Goal: Task Accomplishment & Management: Manage account settings

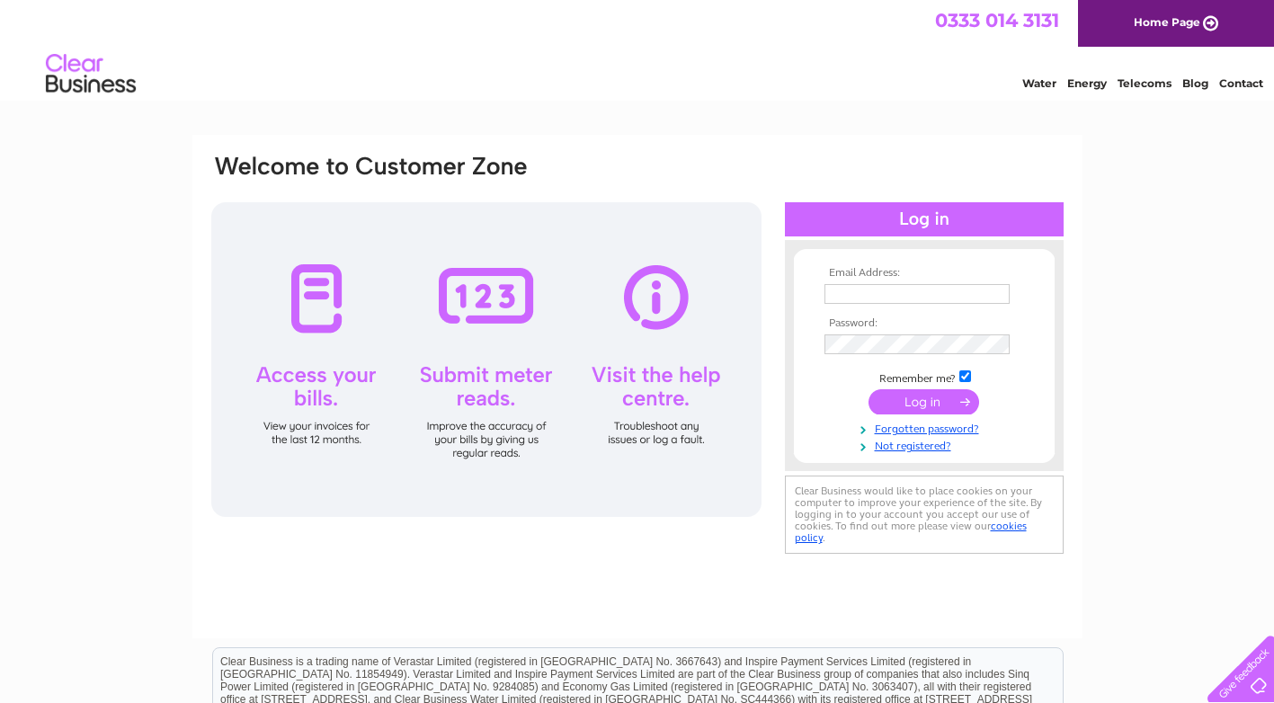
click at [884, 281] on td at bounding box center [924, 294] width 209 height 29
click at [879, 290] on input "text" at bounding box center [917, 294] width 185 height 20
type input "epsalarms@gmail.com"
click at [932, 356] on td at bounding box center [924, 346] width 209 height 29
click at [869, 391] on input "submit" at bounding box center [924, 403] width 111 height 25
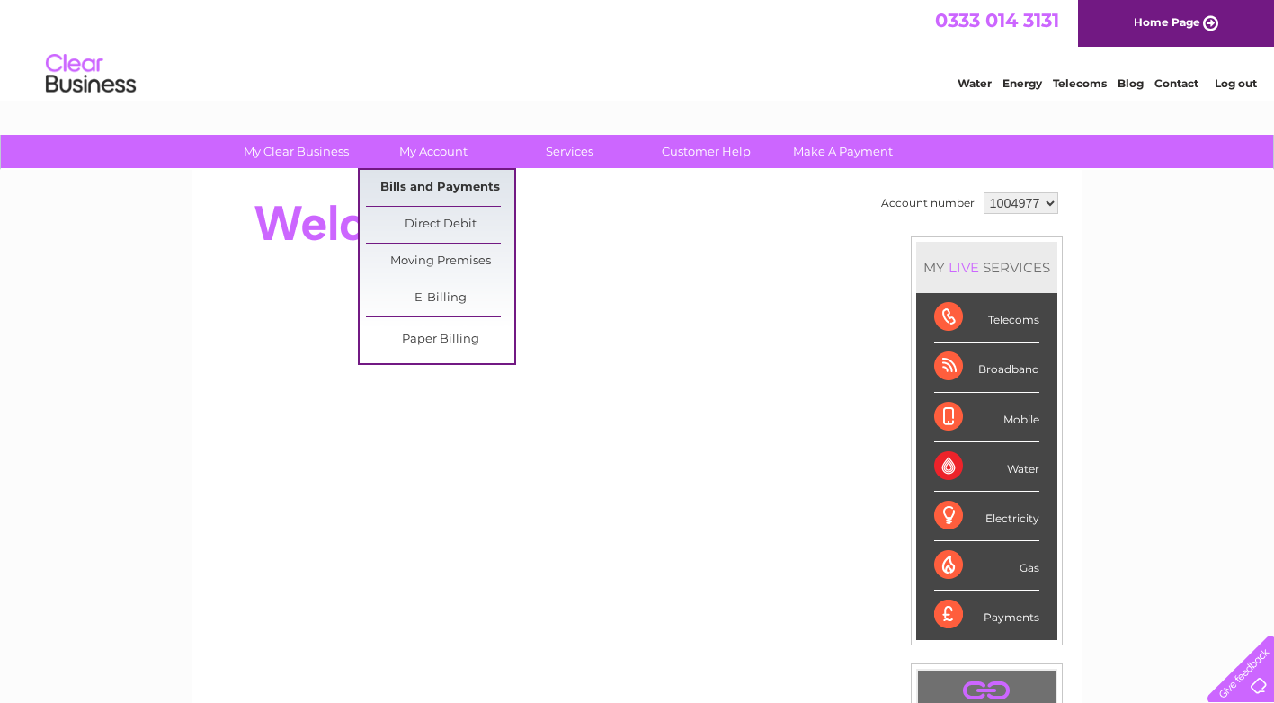
click at [440, 180] on link "Bills and Payments" at bounding box center [440, 188] width 148 height 36
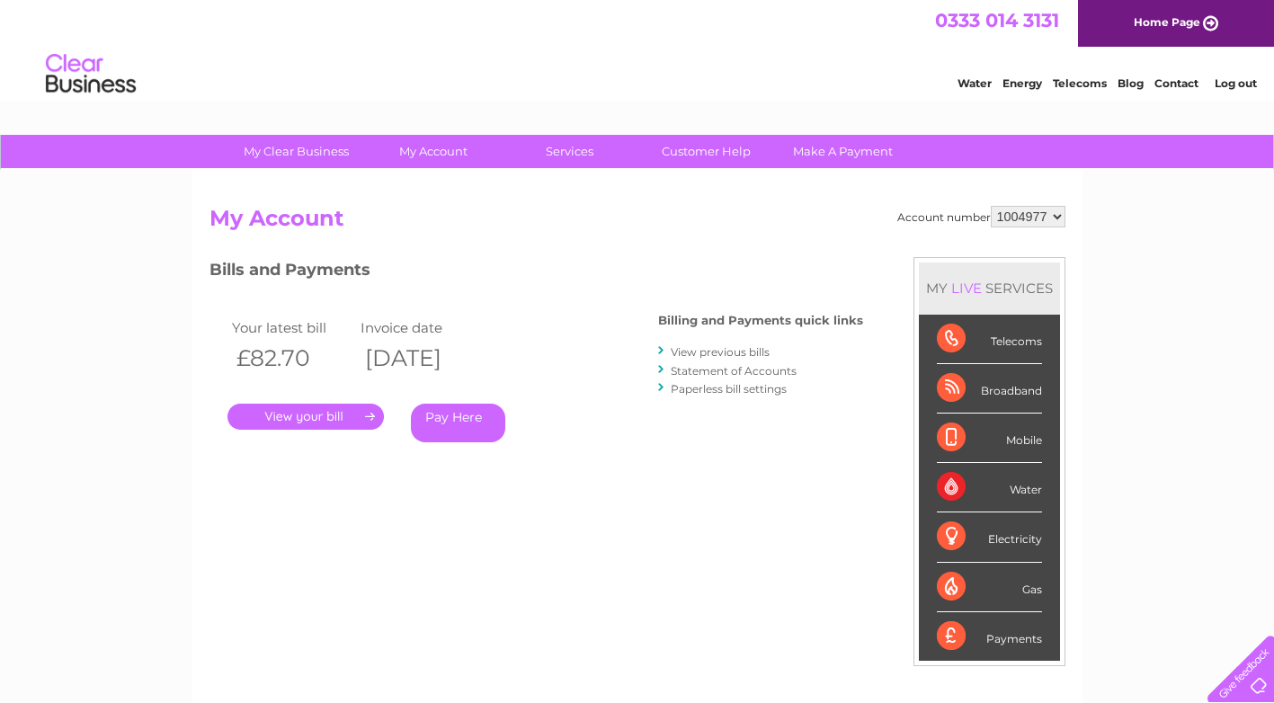
click at [339, 422] on link "." at bounding box center [306, 417] width 156 height 26
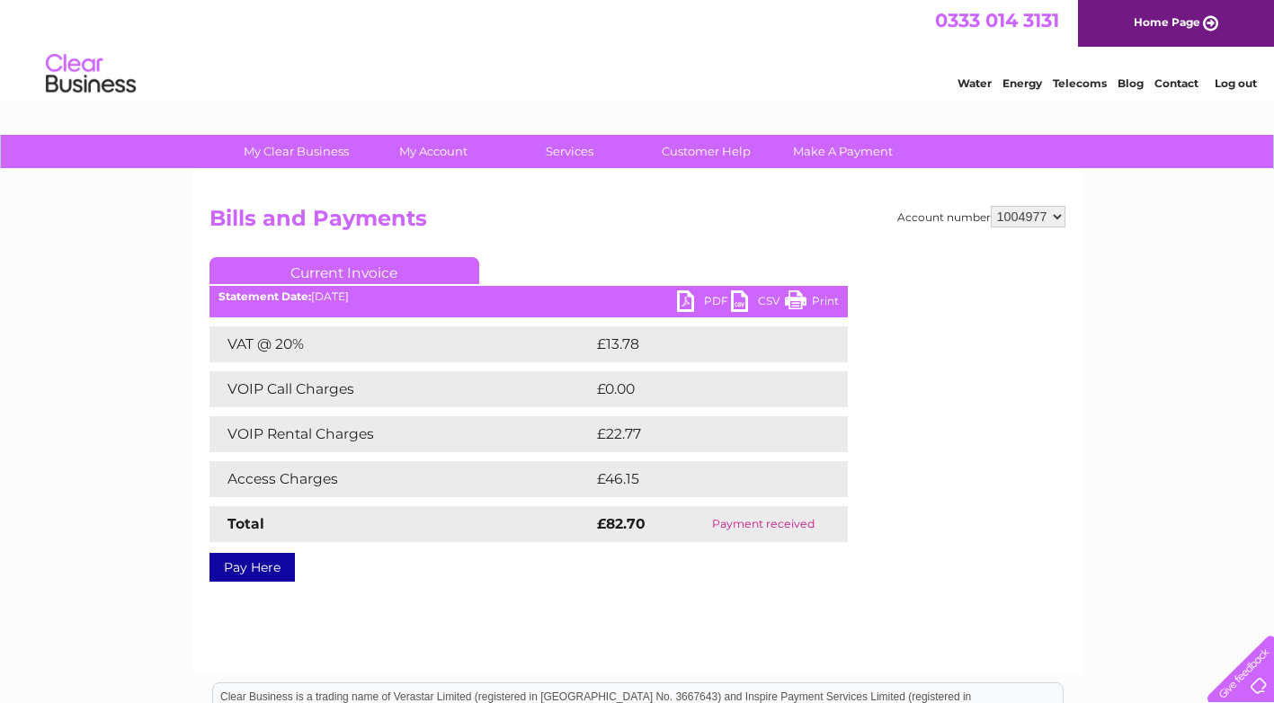
click at [826, 303] on link "Print" at bounding box center [812, 303] width 54 height 26
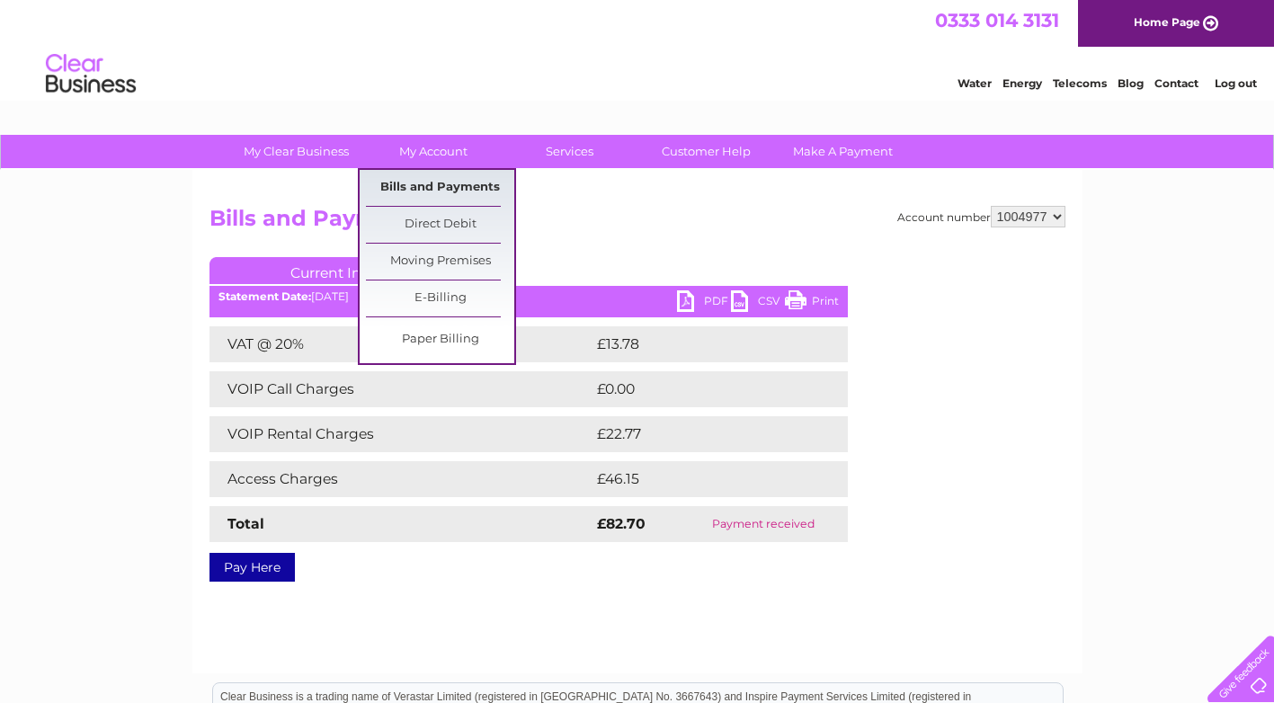
click at [449, 178] on link "Bills and Payments" at bounding box center [440, 188] width 148 height 36
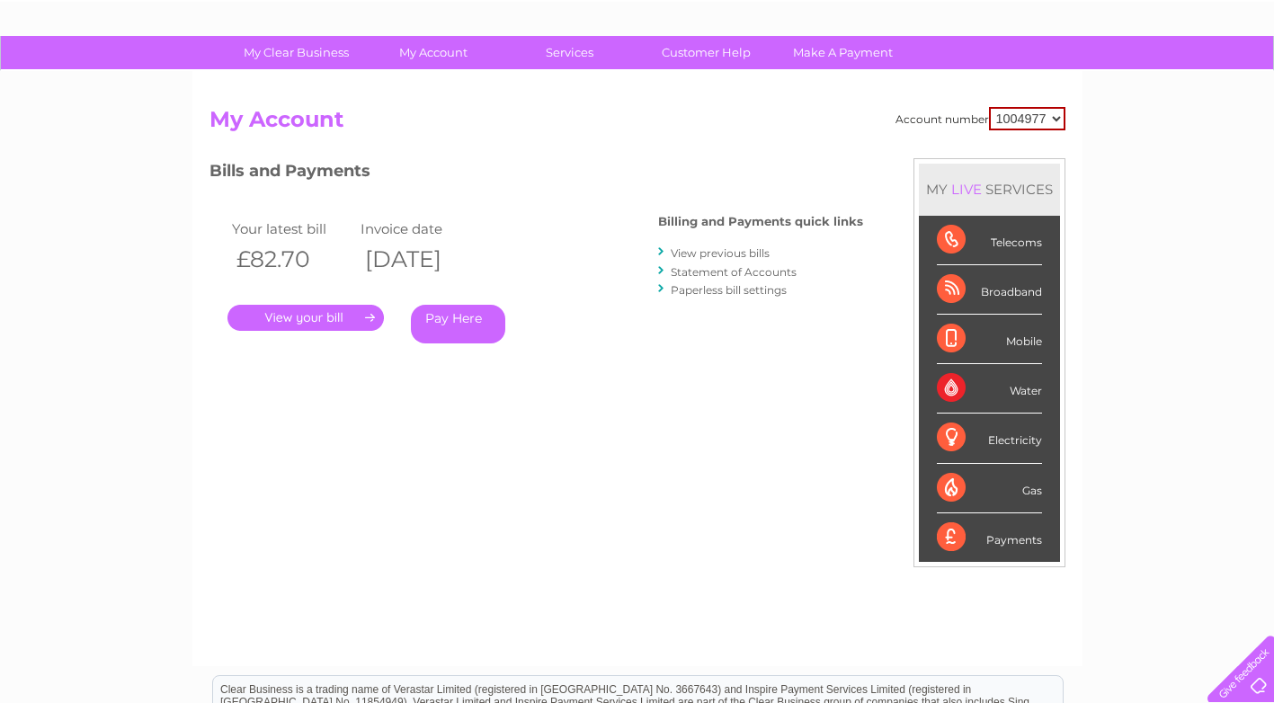
scroll to position [90, 0]
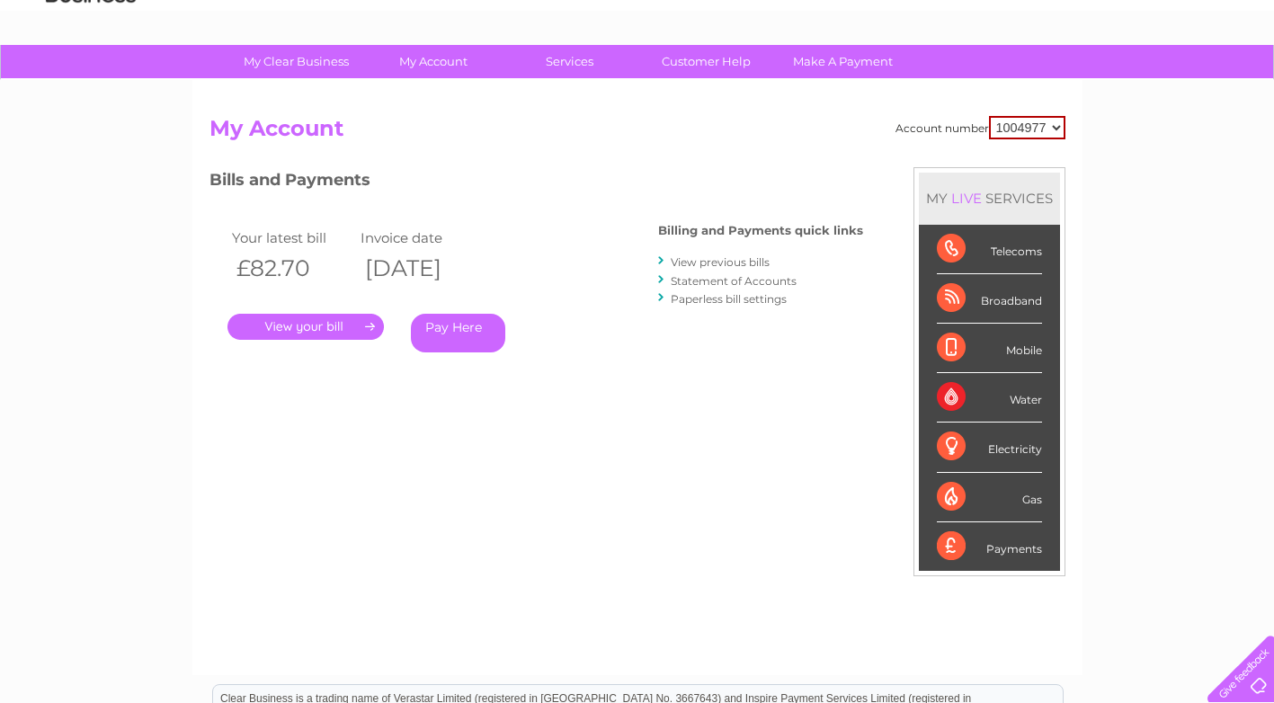
click at [746, 263] on link "View previous bills" at bounding box center [720, 261] width 99 height 13
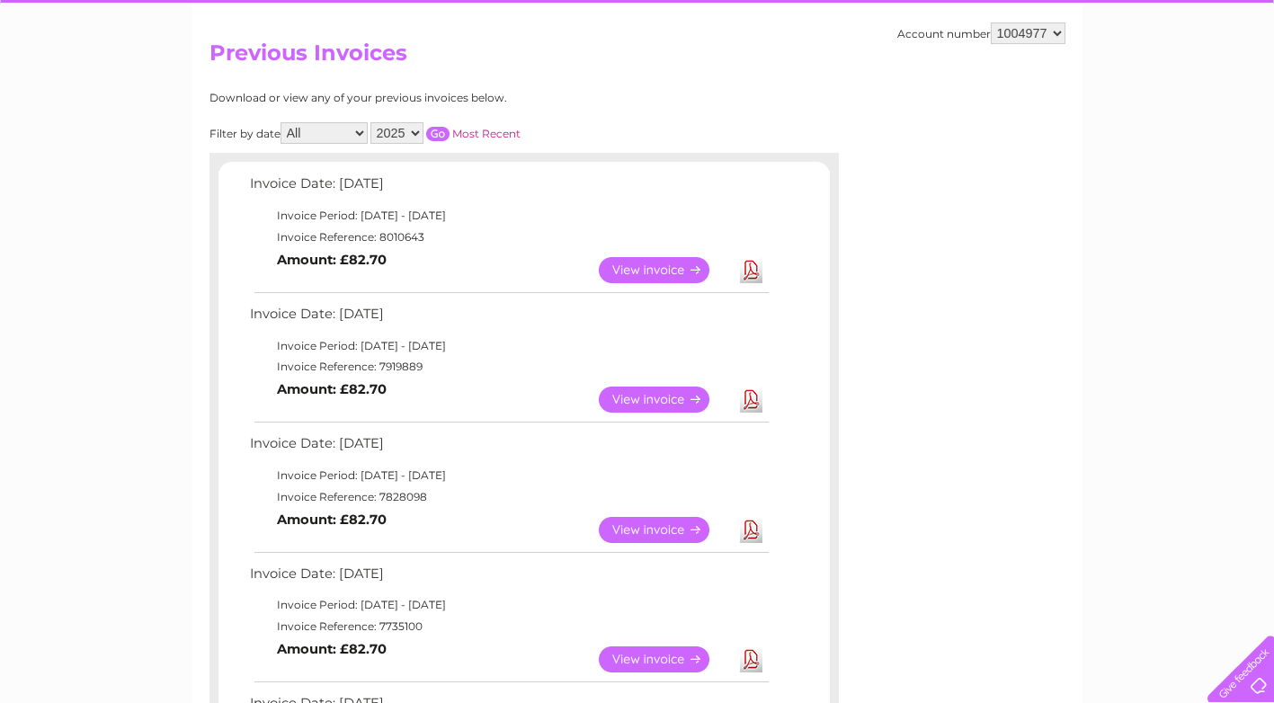
scroll to position [180, 0]
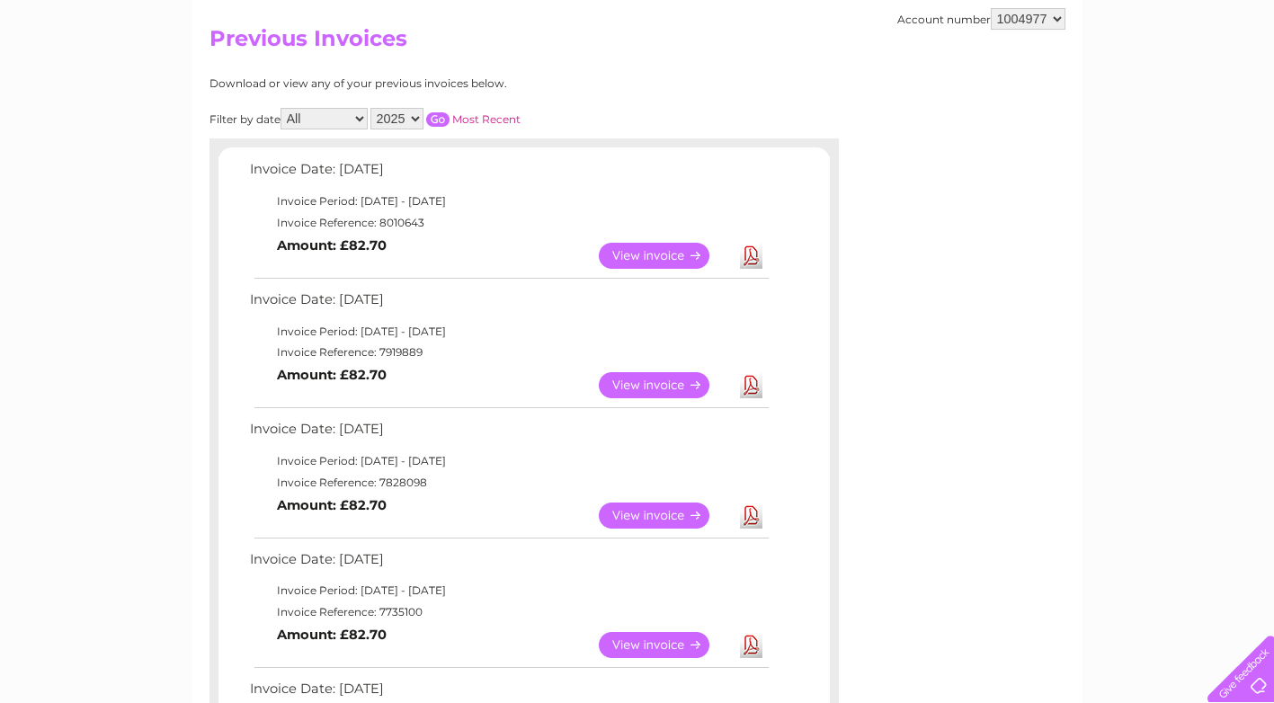
click at [669, 385] on link "View" at bounding box center [665, 385] width 132 height 26
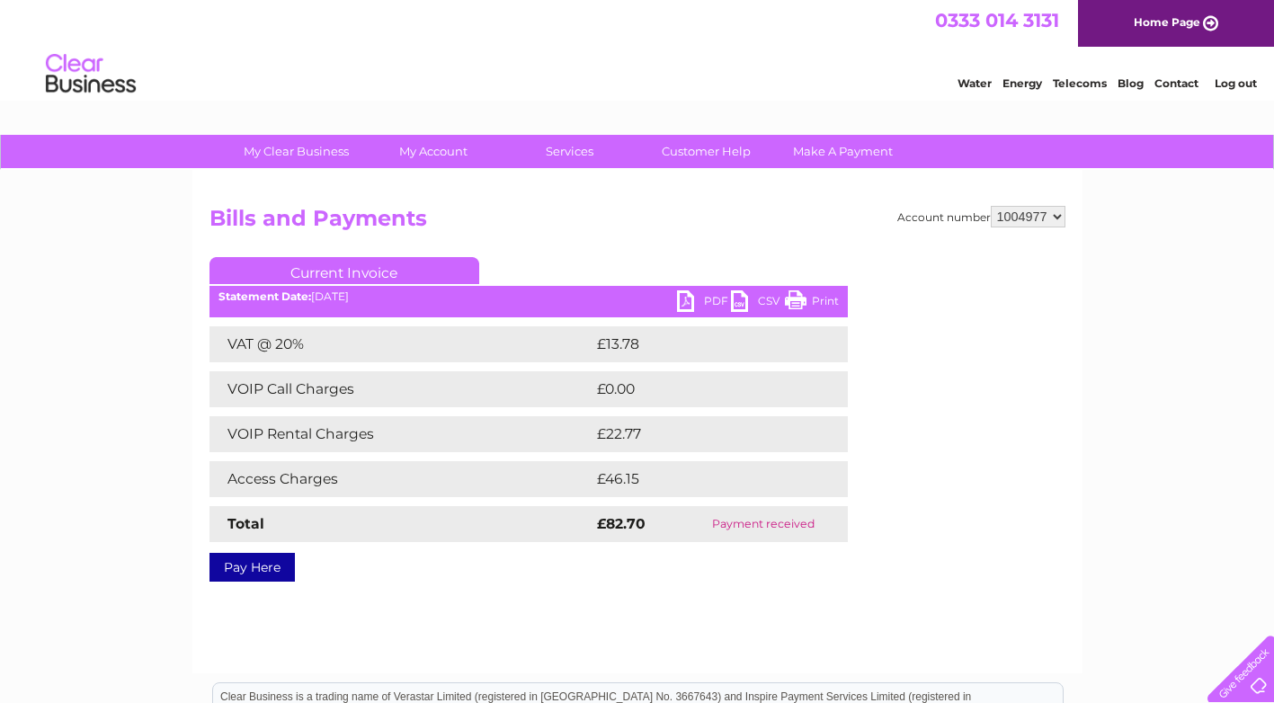
click at [705, 308] on link "PDF" at bounding box center [704, 303] width 54 height 26
click at [704, 297] on link "PDF" at bounding box center [704, 303] width 54 height 26
click at [821, 299] on link "Print" at bounding box center [812, 303] width 54 height 26
click at [710, 300] on link "PDF" at bounding box center [704, 303] width 54 height 26
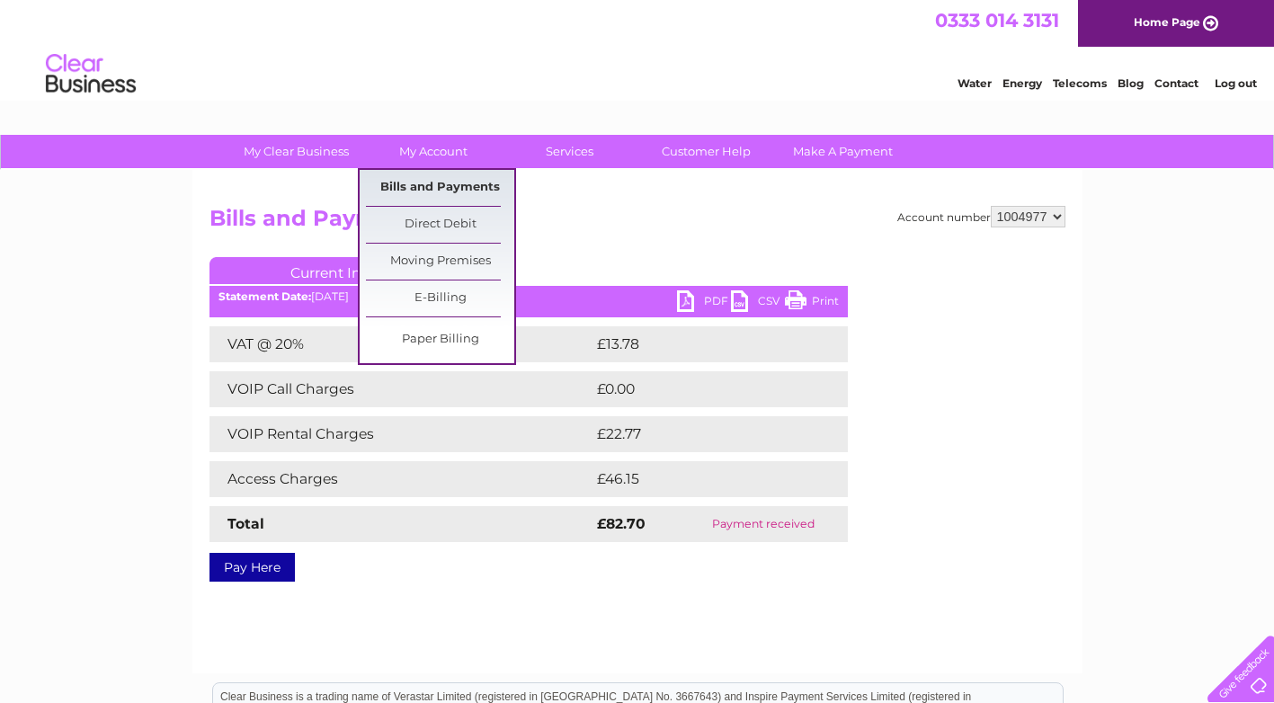
click at [432, 172] on link "Bills and Payments" at bounding box center [440, 188] width 148 height 36
click at [434, 182] on link "Bills and Payments" at bounding box center [440, 188] width 148 height 36
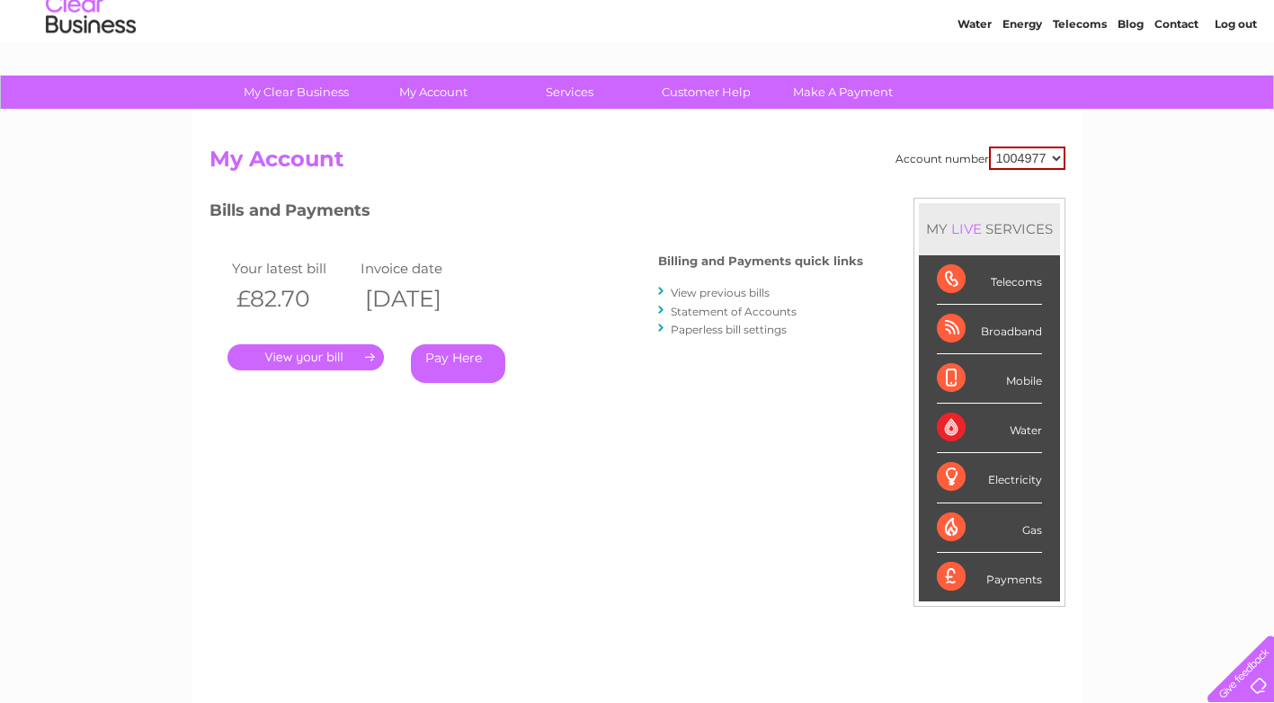
scroll to position [90, 0]
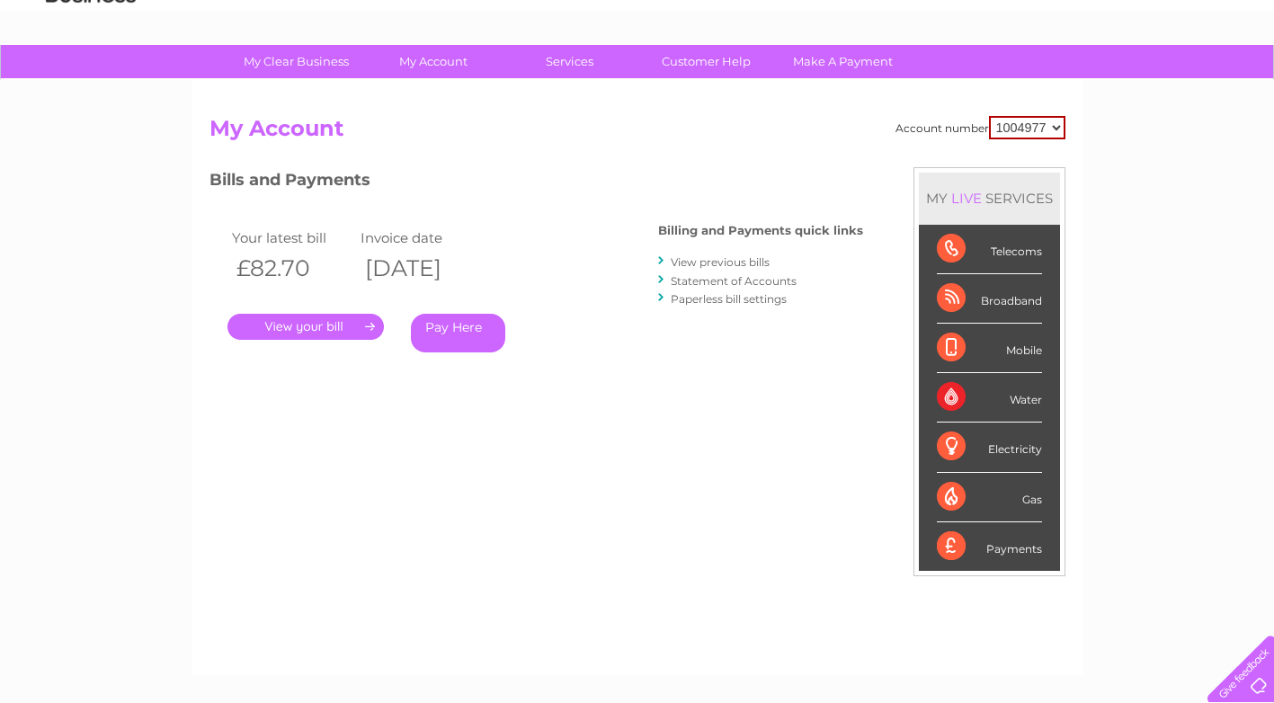
click at [343, 331] on link "." at bounding box center [306, 327] width 156 height 26
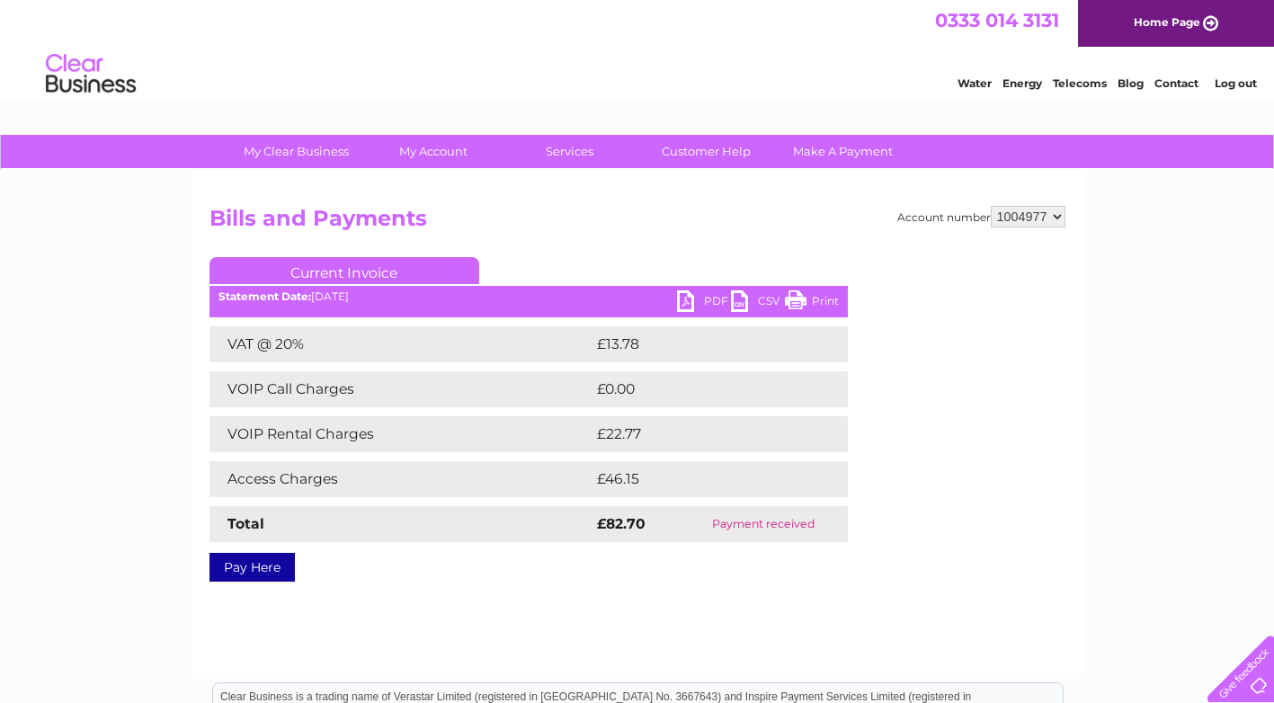
click at [706, 297] on link "PDF" at bounding box center [704, 303] width 54 height 26
click at [1234, 81] on link "Log out" at bounding box center [1236, 82] width 42 height 13
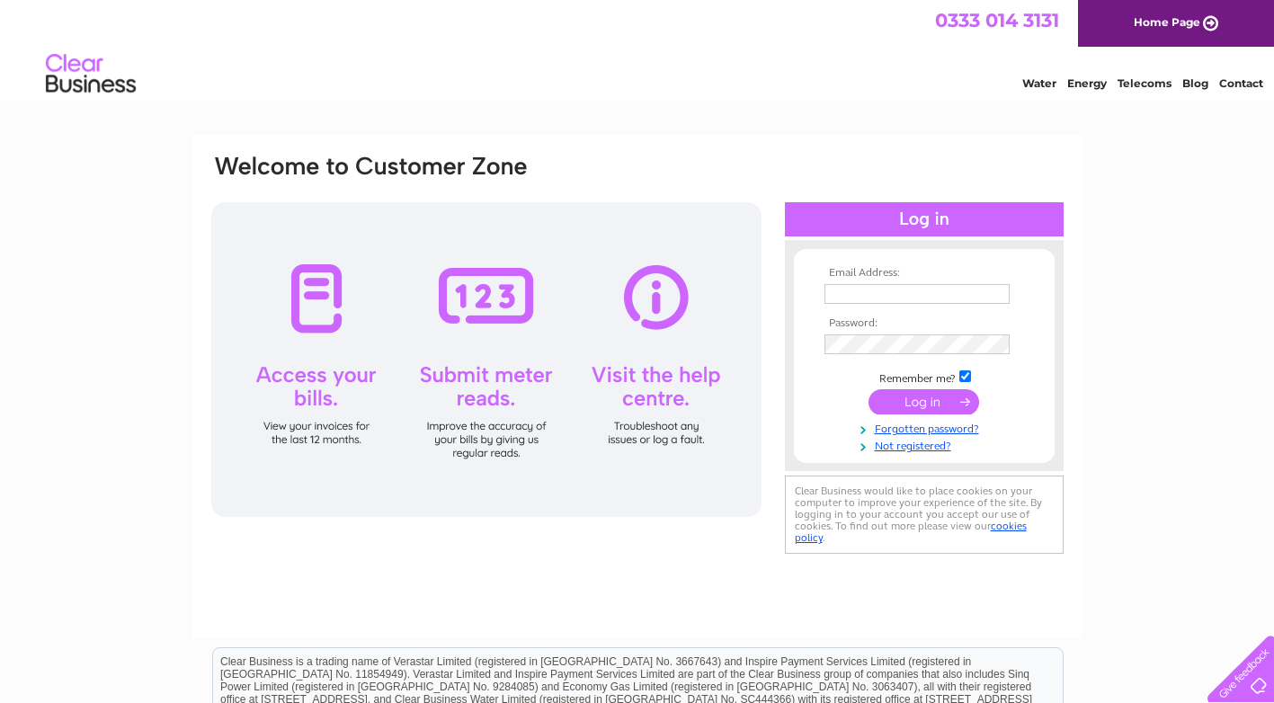
click at [882, 299] on input "text" at bounding box center [917, 294] width 185 height 20
type input "[EMAIL_ADDRESS][DOMAIN_NAME]"
click at [869, 391] on input "submit" at bounding box center [924, 403] width 111 height 25
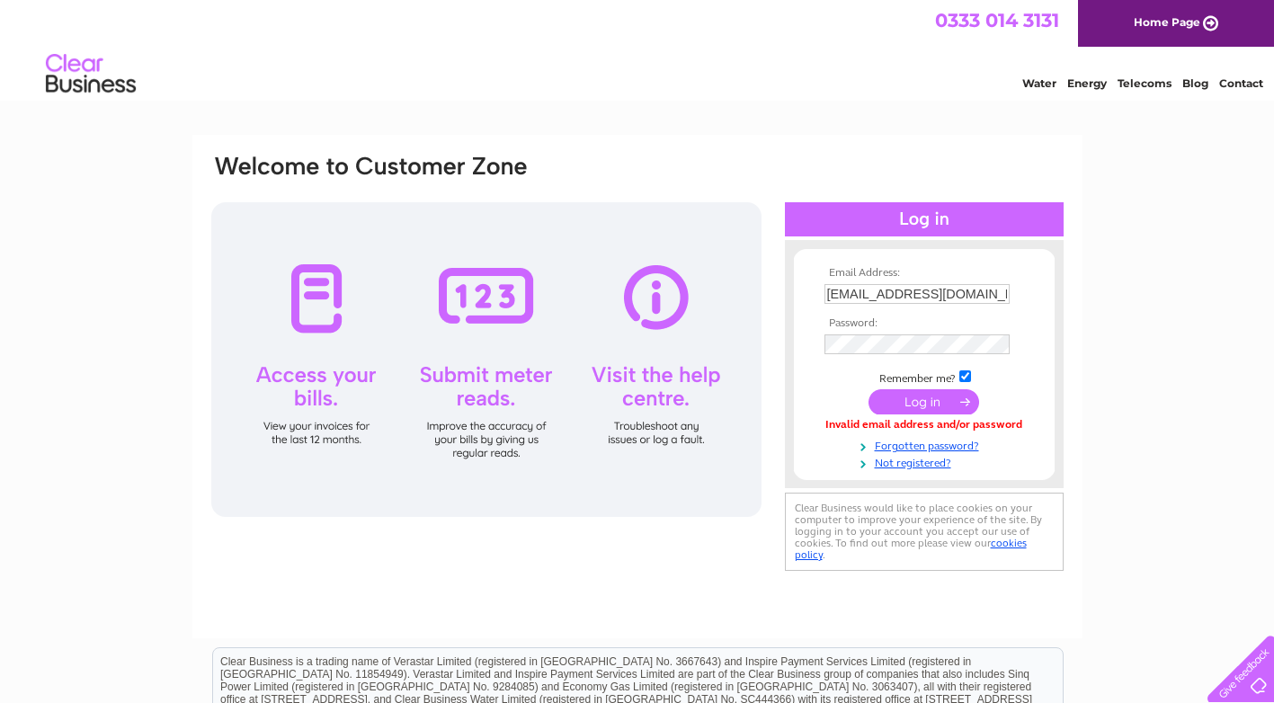
click at [878, 354] on td at bounding box center [924, 344] width 209 height 29
click at [869, 391] on input "submit" at bounding box center [924, 403] width 111 height 25
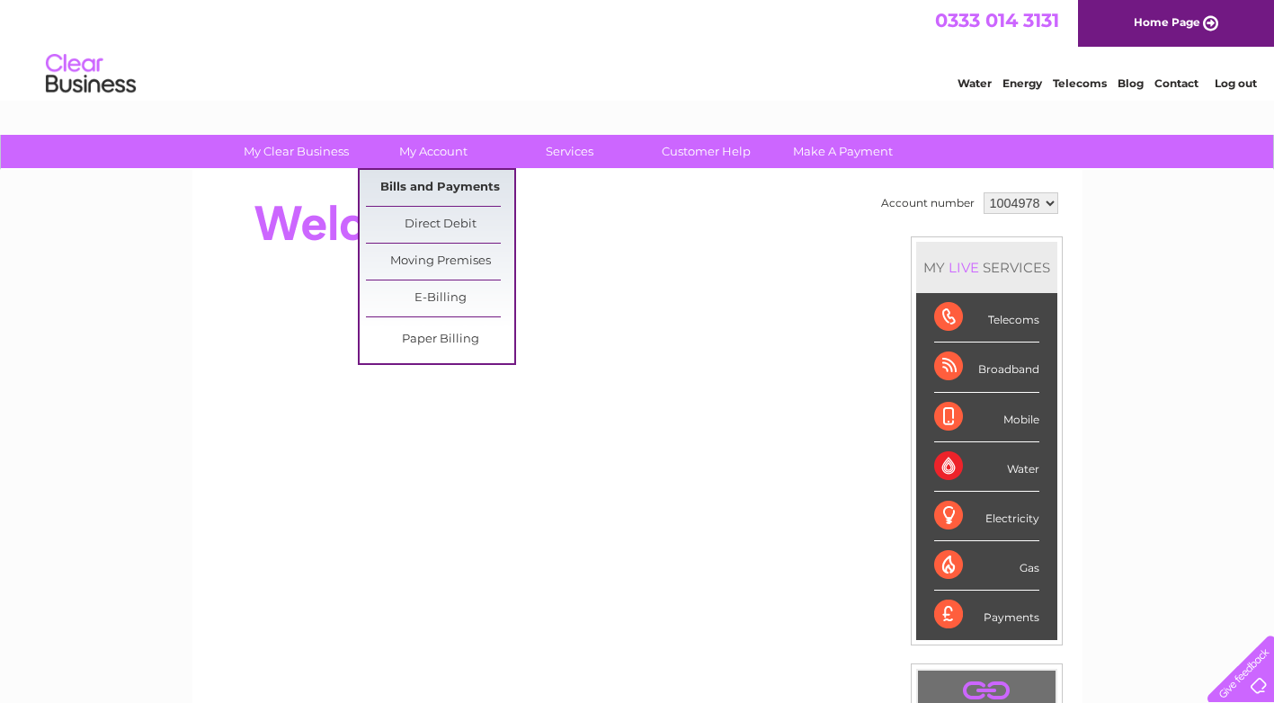
click at [405, 187] on link "Bills and Payments" at bounding box center [440, 188] width 148 height 36
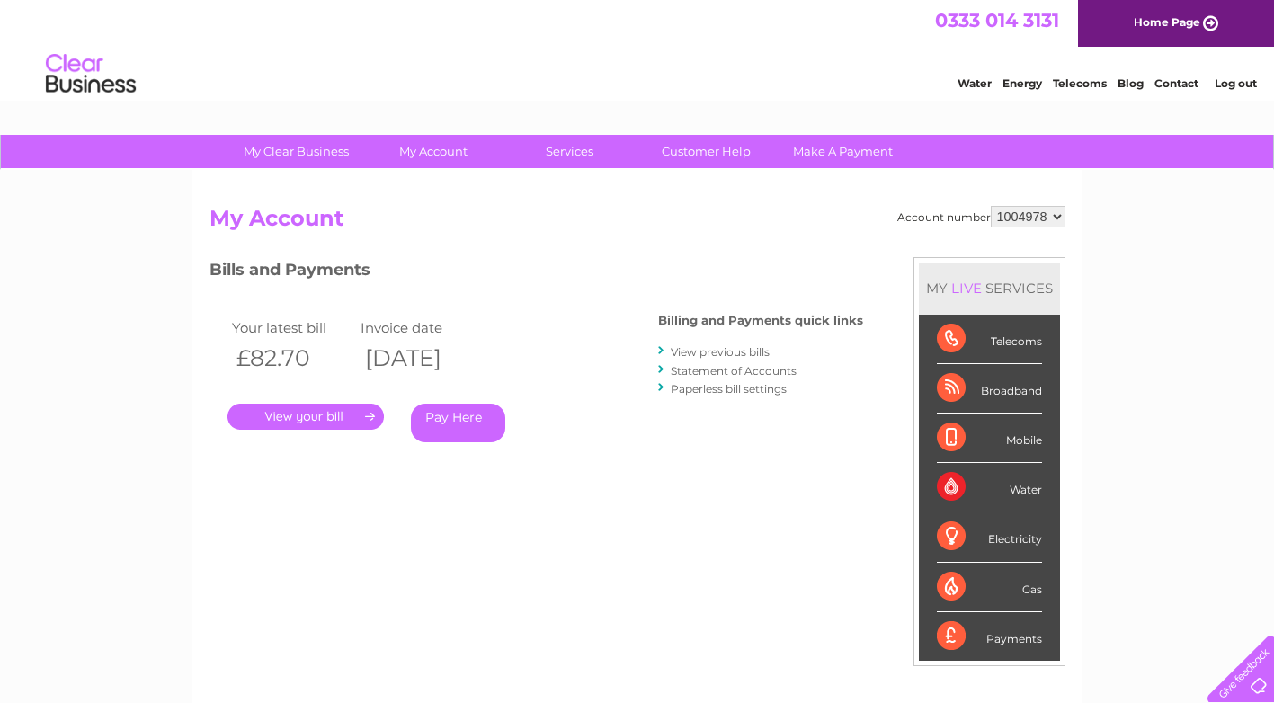
click at [717, 350] on link "View previous bills" at bounding box center [720, 351] width 99 height 13
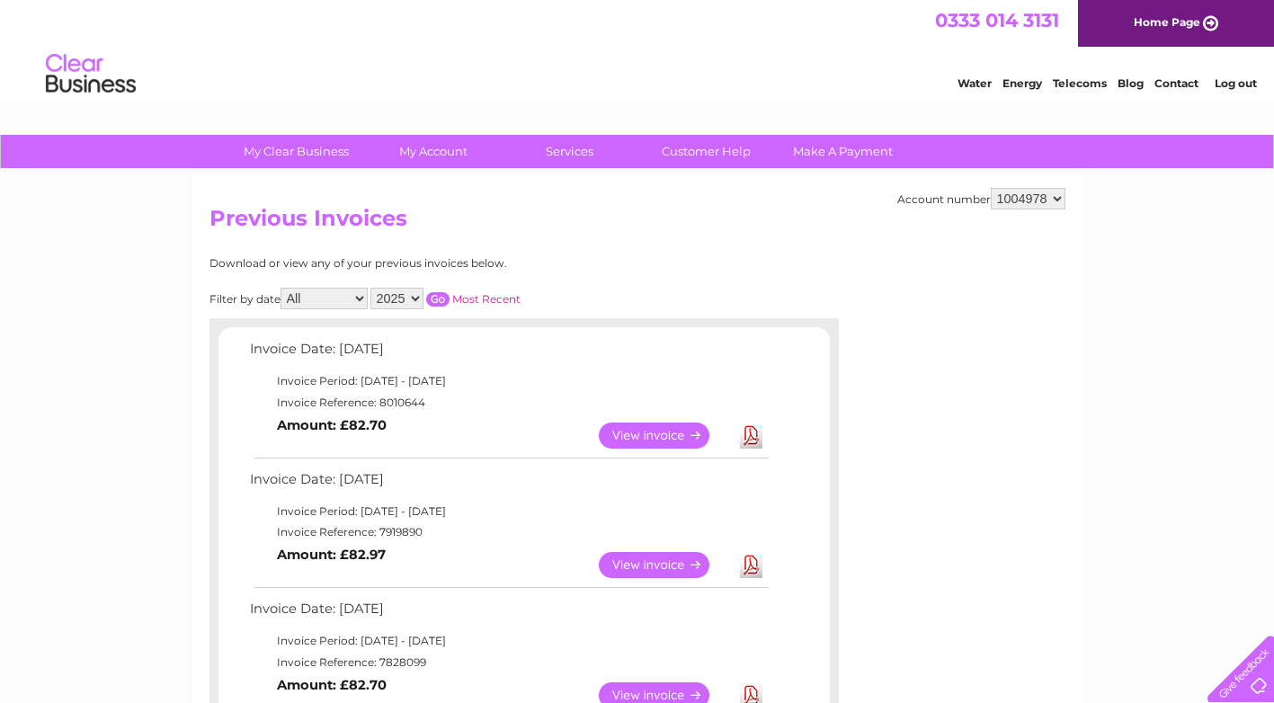
click at [662, 433] on link "View" at bounding box center [665, 436] width 132 height 26
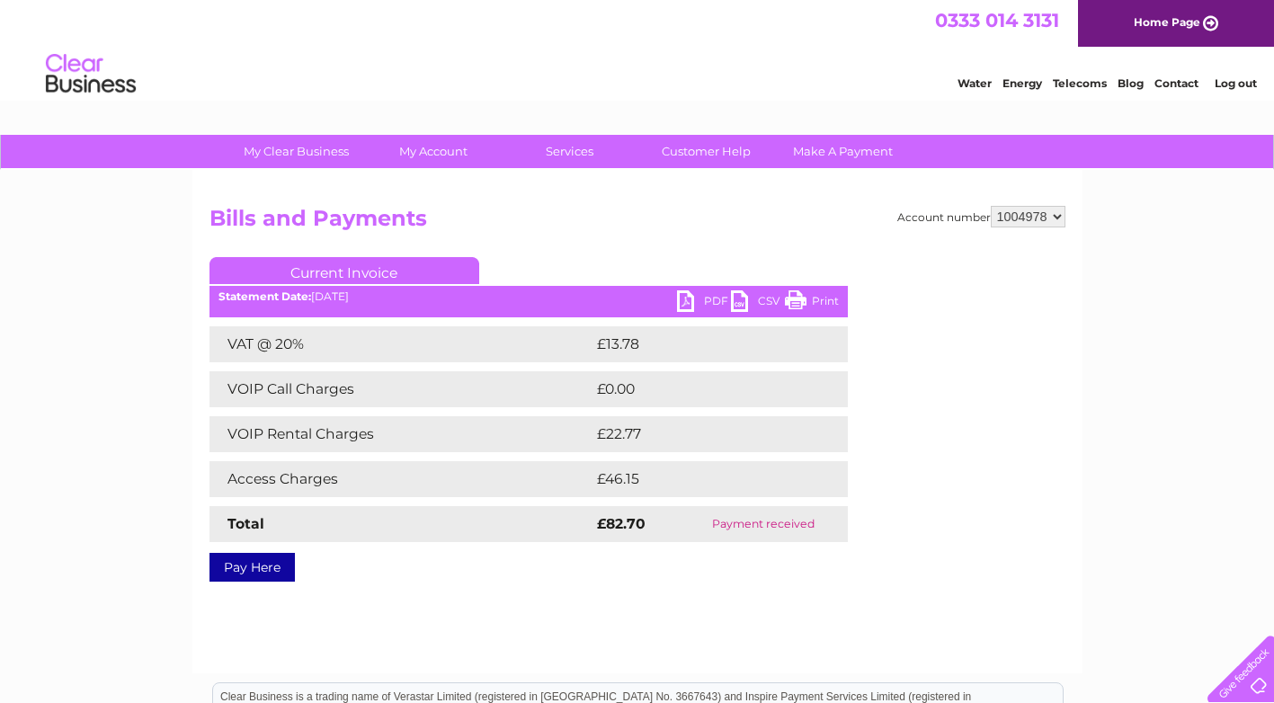
click at [692, 302] on link "PDF" at bounding box center [704, 303] width 54 height 26
